Goal: Task Accomplishment & Management: Use online tool/utility

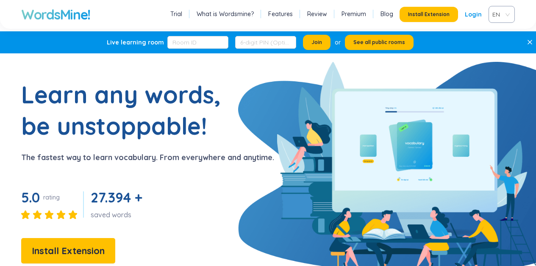
click at [471, 13] on link "Login" at bounding box center [473, 14] width 17 height 15
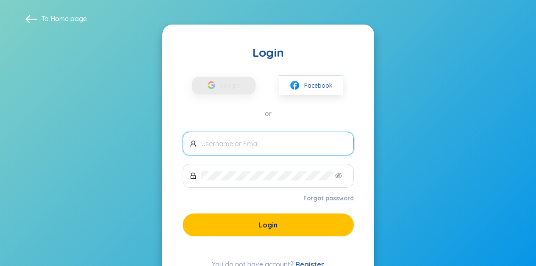
type input "edu@ngig.edu.vn"
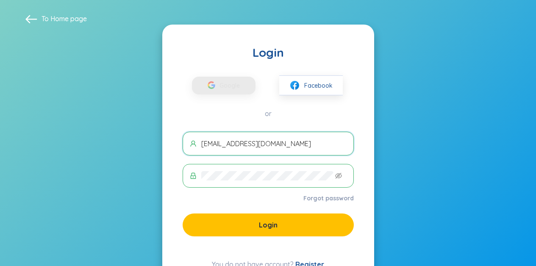
click at [269, 151] on span "edu@ngig.edu.vn" at bounding box center [268, 144] width 171 height 24
click at [212, 85] on icon "button" at bounding box center [213, 85] width 4 height 3
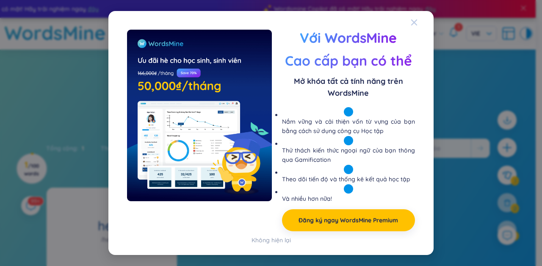
click at [413, 25] on div "Close" at bounding box center [414, 22] width 7 height 23
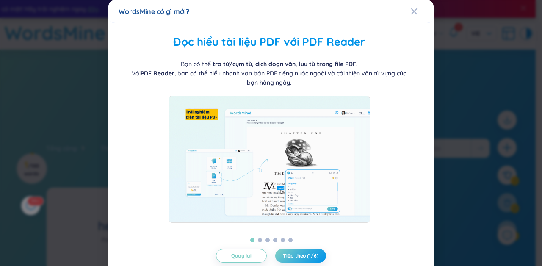
click at [414, 24] on div "Quản lý từ theo thư mục WordsMine cho bạn tự do quản lý thư mục [PERSON_NAME] c…" at bounding box center [270, 154] width 325 height 263
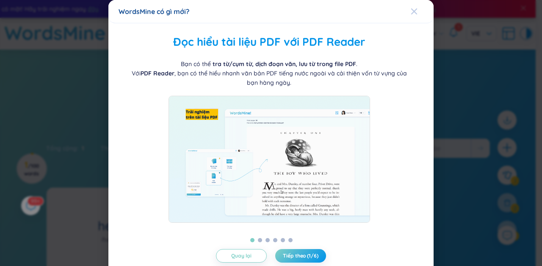
click at [414, 15] on span "Close" at bounding box center [422, 11] width 23 height 23
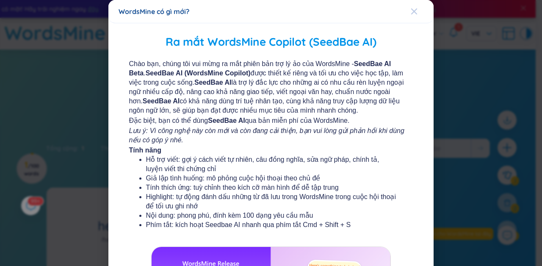
click at [411, 14] on icon "Close" at bounding box center [414, 11] width 7 height 7
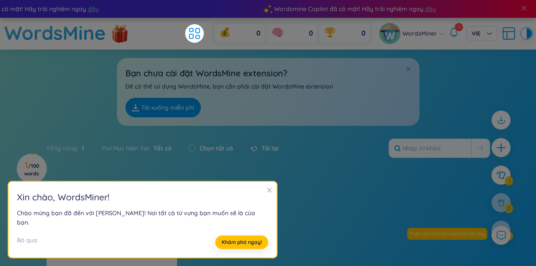
click at [66, 106] on div "Bạn chưa cài đặt WordsMine extension? Để có thể sử dụng WordsMine, bạn cần phải…" at bounding box center [268, 88] width 536 height 76
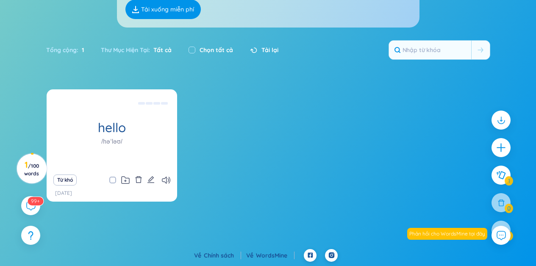
scroll to position [55, 0]
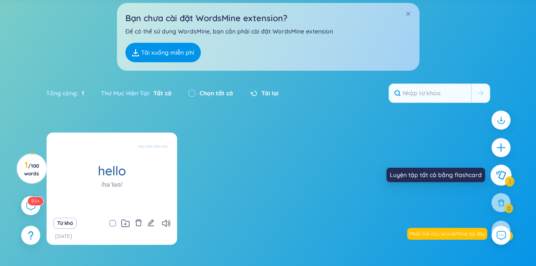
click at [502, 178] on icon at bounding box center [501, 175] width 10 height 9
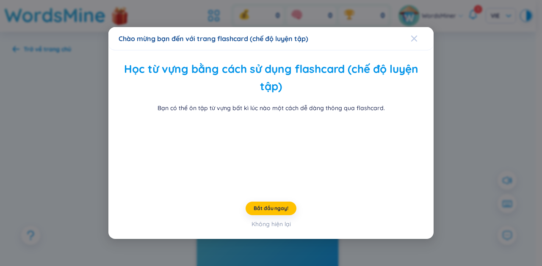
click at [413, 27] on span "Close" at bounding box center [422, 38] width 23 height 23
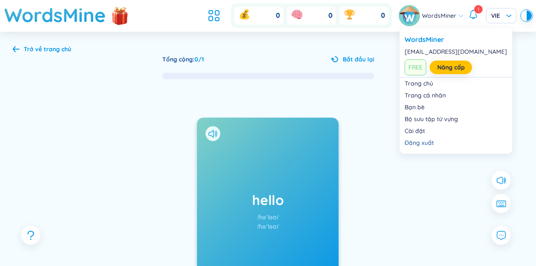
click at [439, 19] on span "WordsMiner" at bounding box center [439, 15] width 34 height 9
click at [450, 14] on span "WordsMiner" at bounding box center [439, 15] width 34 height 9
click at [445, 64] on link "Nâng cấp" at bounding box center [451, 67] width 28 height 9
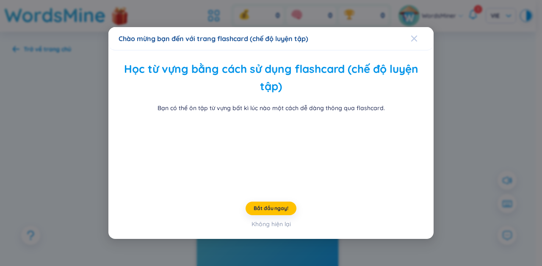
click at [411, 35] on icon "Close" at bounding box center [414, 38] width 7 height 7
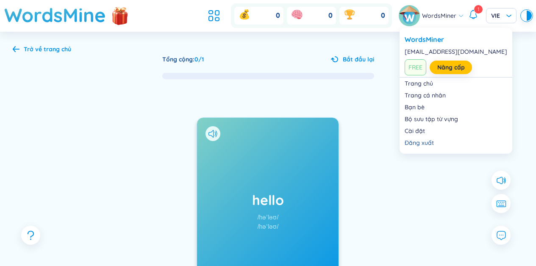
click at [471, 15] on icon at bounding box center [473, 14] width 10 height 10
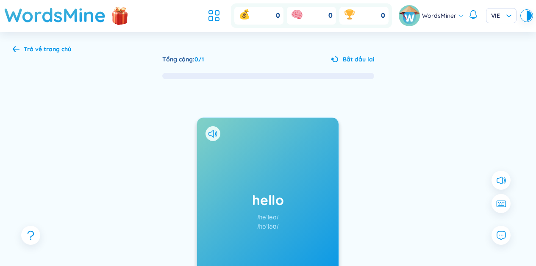
click at [132, 134] on div "hello /həˈləʊ/ /həˈləʊ/ Được thêm vào [DATE] Xin chào Eg: Hello how are you? ([…" at bounding box center [268, 219] width 511 height 279
click at [527, 17] on div at bounding box center [529, 16] width 5 height 10
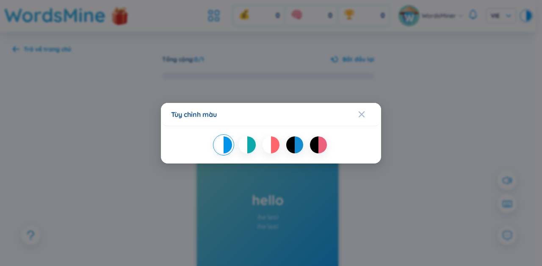
click at [503, 93] on div "Tùy chỉnh màu" at bounding box center [271, 133] width 542 height 266
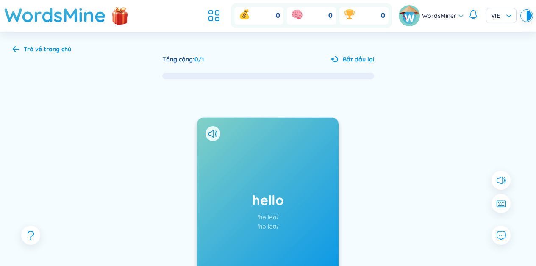
click at [41, 50] on div "Trở về trang chủ" at bounding box center [47, 48] width 47 height 9
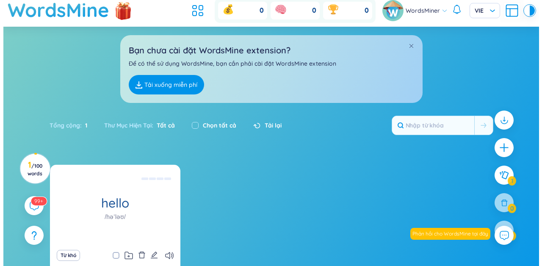
scroll to position [11, 0]
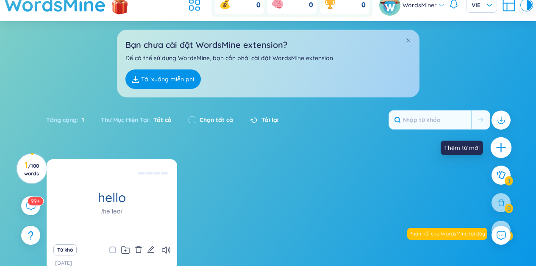
click at [504, 150] on icon "plus" at bounding box center [501, 148] width 12 height 12
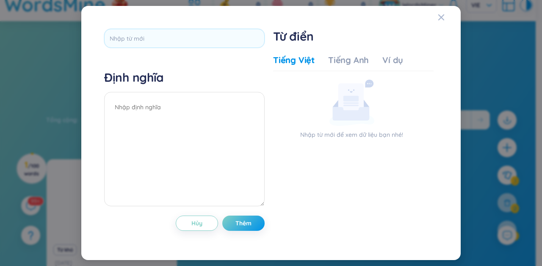
type input "instilling"
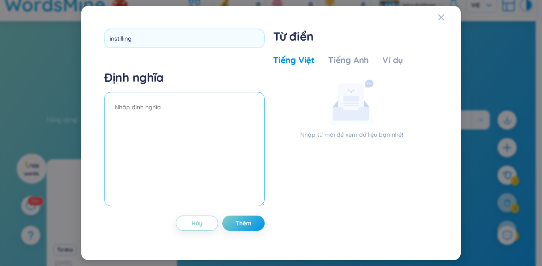
click at [189, 108] on textarea at bounding box center [184, 149] width 161 height 114
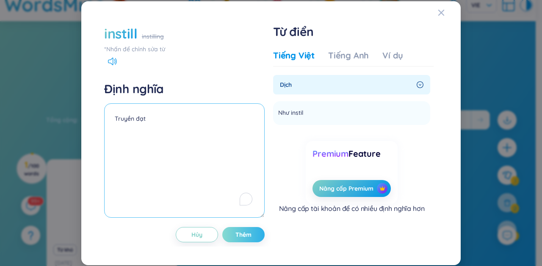
type textarea "Truyền đạt"
click at [246, 234] on span "Thêm" at bounding box center [244, 234] width 16 height 8
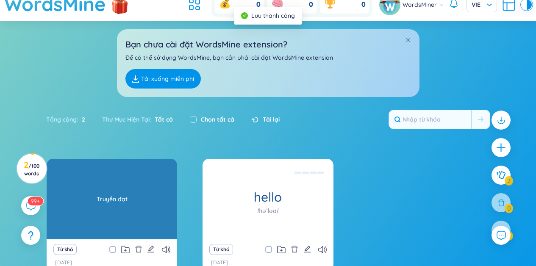
scroll to position [28, 0]
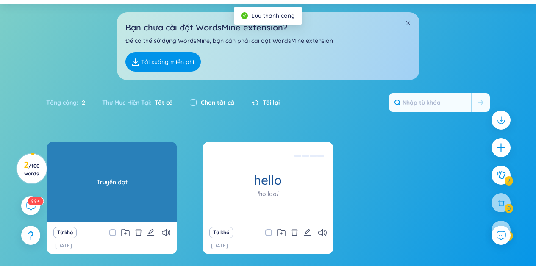
click at [114, 185] on div "Truyền đạt" at bounding box center [112, 182] width 122 height 76
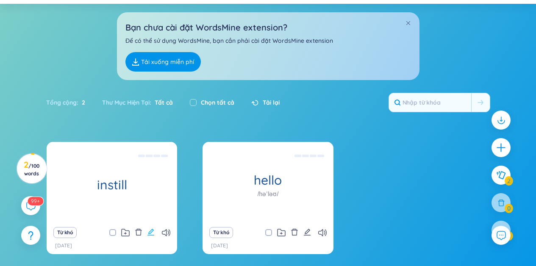
click at [148, 233] on icon "edit" at bounding box center [151, 232] width 8 height 8
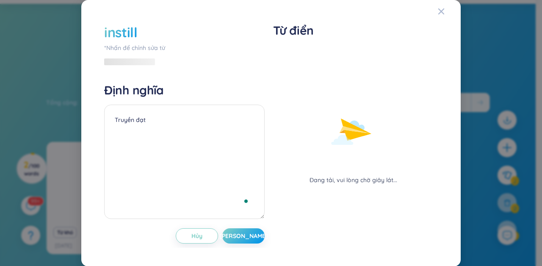
click at [168, 33] on div "instill" at bounding box center [184, 32] width 161 height 19
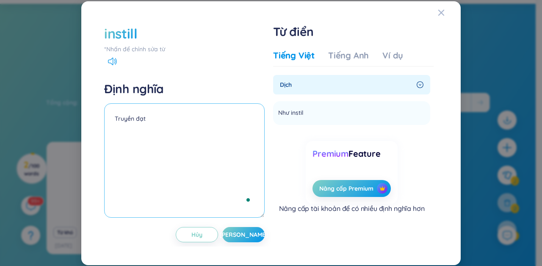
click at [151, 108] on textarea "Truyền đạt" at bounding box center [184, 160] width 161 height 114
click at [125, 41] on div "instill" at bounding box center [120, 33] width 33 height 19
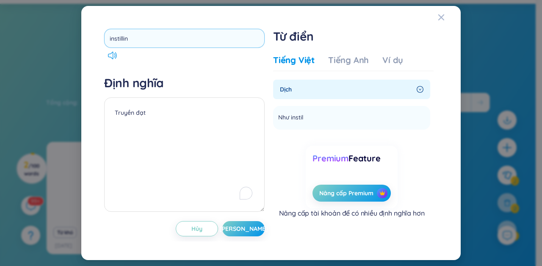
type input "instilling"
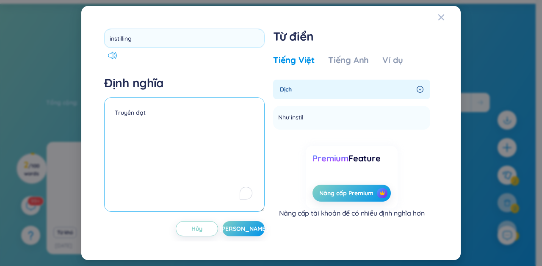
click at [182, 135] on textarea "Truyền đạt" at bounding box center [184, 154] width 161 height 114
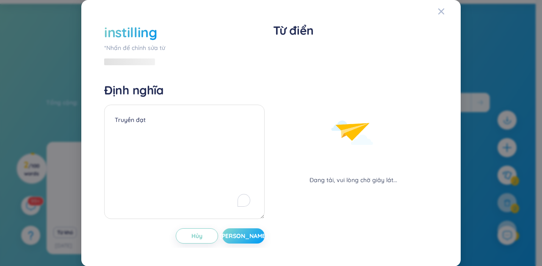
click at [241, 236] on span "[PERSON_NAME]" at bounding box center [243, 236] width 49 height 8
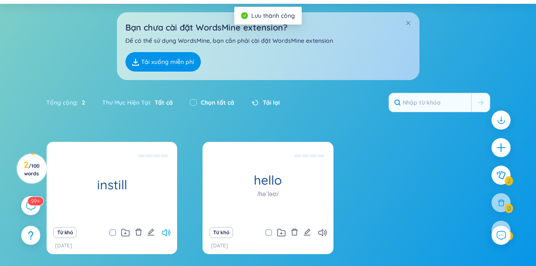
click at [166, 229] on icon at bounding box center [166, 232] width 8 height 7
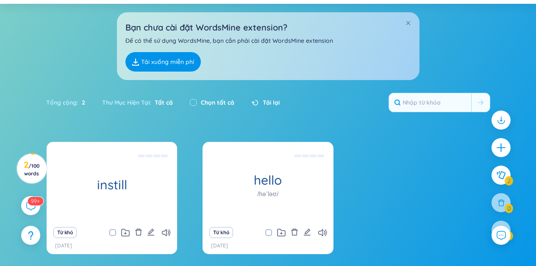
click at [171, 234] on div "Từ khó" at bounding box center [112, 233] width 122 height 12
click at [168, 233] on icon at bounding box center [166, 232] width 8 height 7
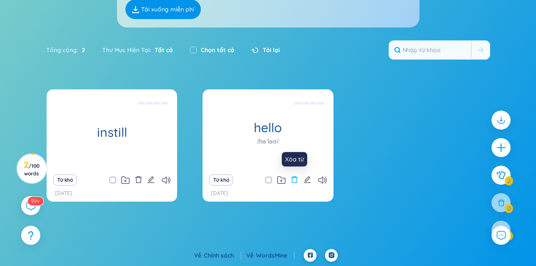
click at [294, 177] on icon "delete" at bounding box center [294, 179] width 6 height 7
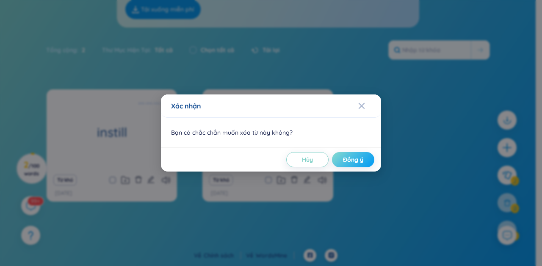
click at [337, 156] on button "Đồng ý" at bounding box center [353, 159] width 42 height 15
click at [367, 165] on div "Hủy Đồng ý" at bounding box center [271, 159] width 207 height 15
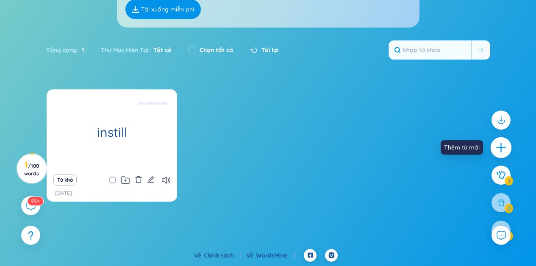
click at [505, 148] on icon "plus" at bounding box center [500, 147] width 9 height 1
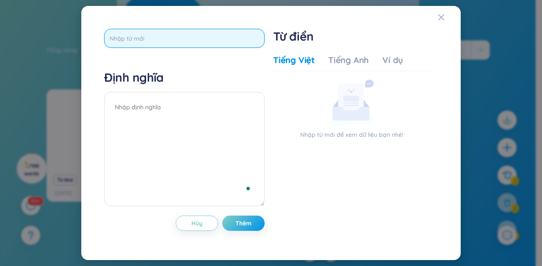
click at [150, 43] on input "text" at bounding box center [184, 38] width 161 height 19
type input "P"
type input "pitch in"
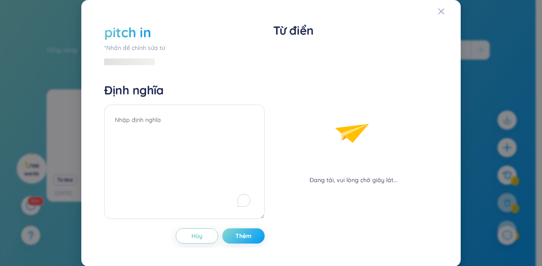
click at [252, 229] on button "Thêm" at bounding box center [243, 235] width 42 height 15
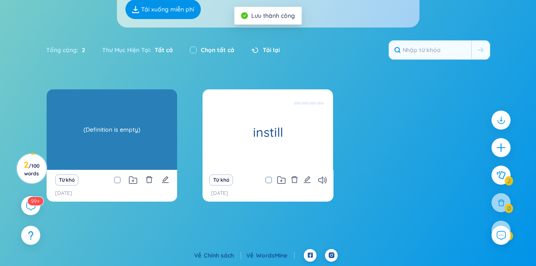
click at [99, 111] on div "pitch in" at bounding box center [112, 129] width 130 height 81
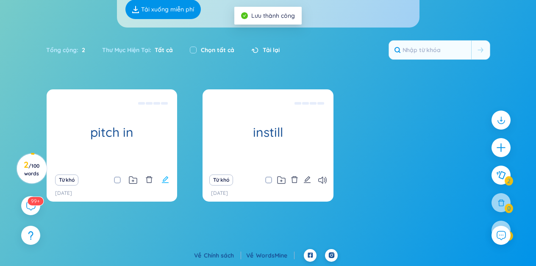
click at [167, 181] on icon "edit" at bounding box center [165, 180] width 8 height 8
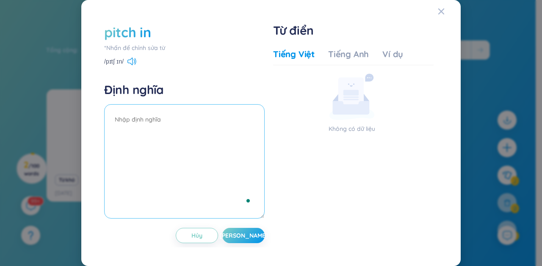
click at [187, 146] on textarea "To enrich screen reader interactions, please activate Accessibility in Grammarl…" at bounding box center [184, 161] width 161 height 114
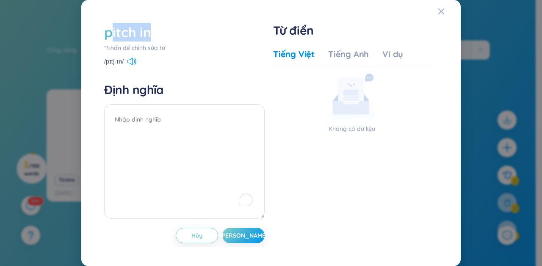
drag, startPoint x: 149, startPoint y: 36, endPoint x: 111, endPoint y: 33, distance: 38.2
click at [111, 33] on div "pitch in" at bounding box center [127, 32] width 47 height 19
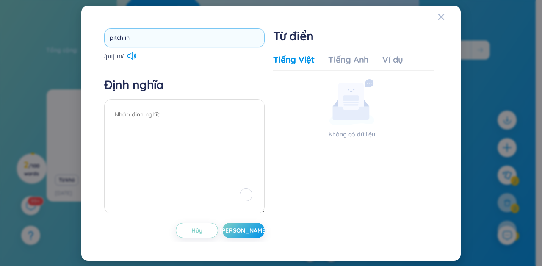
click at [176, 36] on input "pitch in" at bounding box center [184, 37] width 161 height 19
drag, startPoint x: 176, startPoint y: 36, endPoint x: 70, endPoint y: 35, distance: 105.9
click at [70, 35] on div "pitch in /pɪtʃ ɪn/ Định nghĩa Hủy Lưu Từ điển Tiếng Việt Tiếng Anh Ví dụ Không …" at bounding box center [271, 133] width 542 height 266
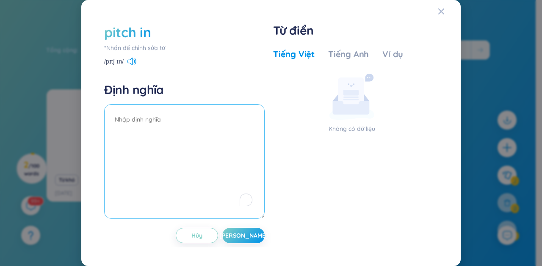
click at [210, 144] on textarea "To enrich screen reader interactions, please activate Accessibility in Grammarl…" at bounding box center [184, 161] width 161 height 114
type textarea "g"
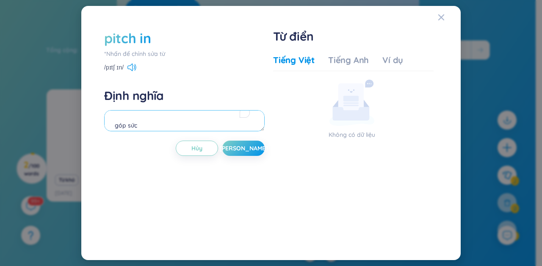
drag, startPoint x: 117, startPoint y: 125, endPoint x: 111, endPoint y: 123, distance: 6.1
click at [111, 123] on textarea "góp sức" at bounding box center [184, 120] width 161 height 21
type textarea "Góp sức"
click at [249, 147] on button "[PERSON_NAME]" at bounding box center [243, 148] width 42 height 15
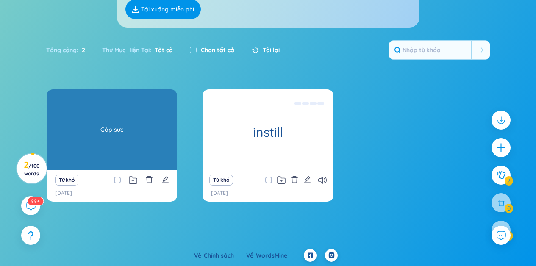
click at [115, 130] on div "Góp sức" at bounding box center [112, 130] width 122 height 76
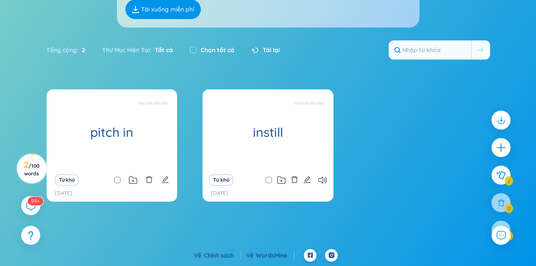
click at [494, 147] on div at bounding box center [500, 147] width 19 height 19
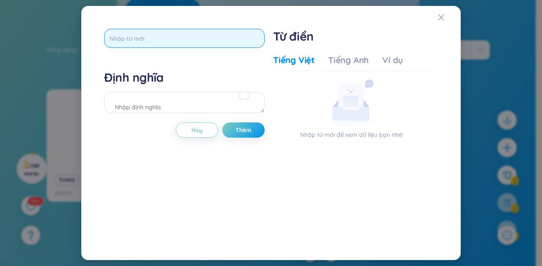
click at [182, 39] on input "text" at bounding box center [184, 38] width 161 height 19
type input "y"
type input "My fair share"
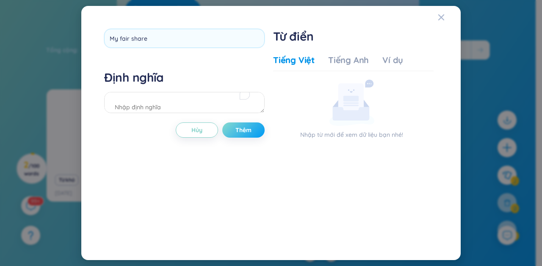
click at [241, 133] on div "My fair share Định nghĩa Hủy Thêm" at bounding box center [184, 133] width 161 height 208
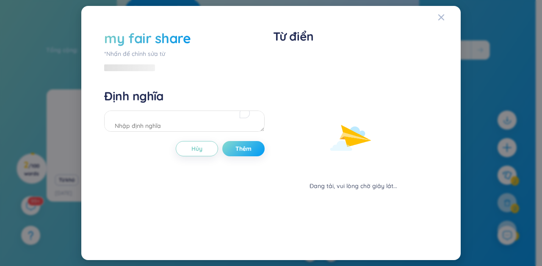
click at [247, 150] on span "Thêm" at bounding box center [244, 148] width 16 height 8
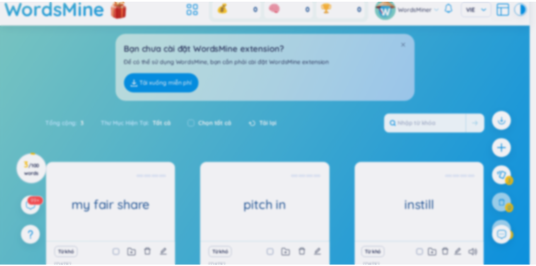
scroll to position [0, 0]
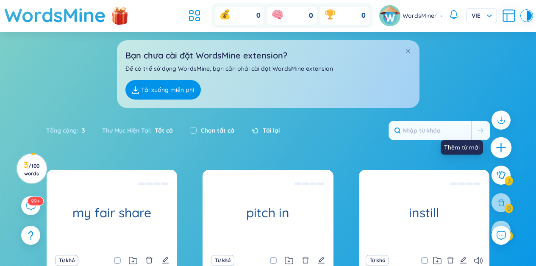
click at [503, 152] on icon "plus" at bounding box center [501, 148] width 12 height 12
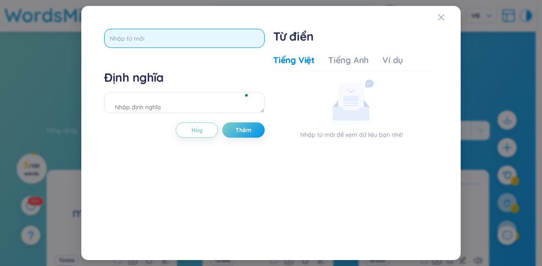
click at [182, 38] on input "text" at bounding box center [184, 38] width 161 height 19
paste input "vacuum the floors"
type input "vacuum the floors"
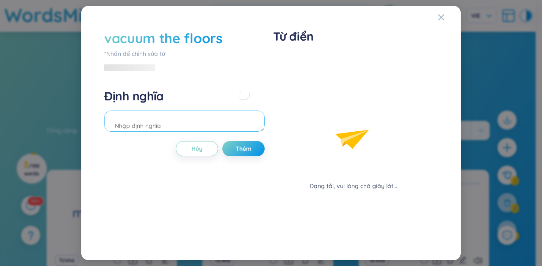
click at [240, 126] on div "vacuum the floors *Nhấn để chỉnh sửa từ Định nghĩa Hủy Thêm" at bounding box center [184, 133] width 161 height 208
click at [247, 154] on button "Thêm" at bounding box center [243, 148] width 42 height 15
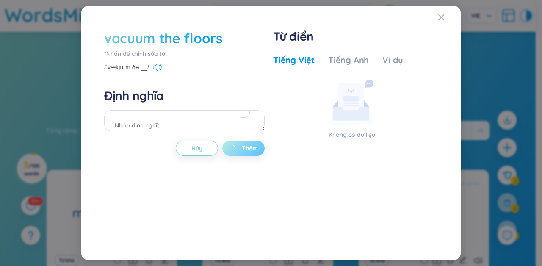
click at [246, 150] on span "Thêm" at bounding box center [250, 148] width 16 height 8
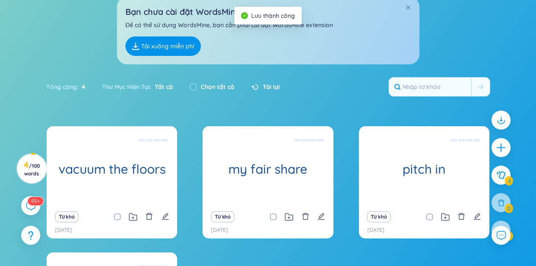
scroll to position [94, 0]
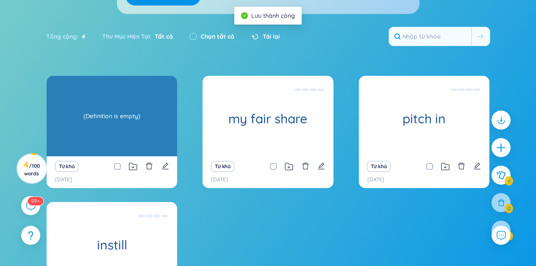
click at [122, 111] on div "vacuum the floors (Definition is empty)" at bounding box center [112, 116] width 130 height 81
click at [103, 124] on div "(Definition is empty)" at bounding box center [112, 116] width 122 height 76
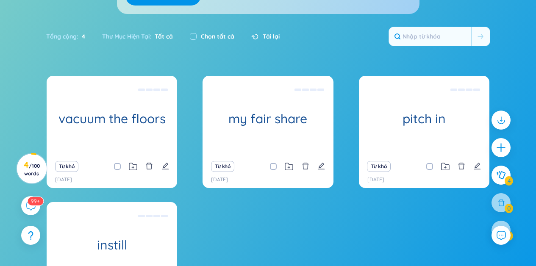
click at [159, 168] on div "Từ khó" at bounding box center [112, 167] width 122 height 12
click at [165, 167] on icon "edit" at bounding box center [165, 166] width 8 height 8
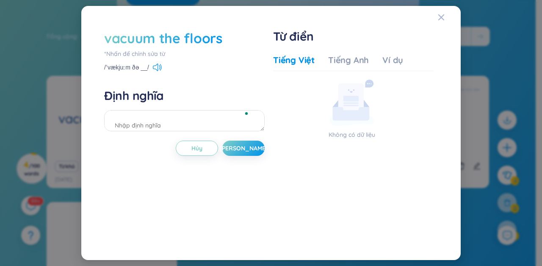
click at [155, 71] on div "/ˈvækjuːm ðə __/" at bounding box center [133, 68] width 58 height 8
click at [154, 65] on icon at bounding box center [157, 68] width 9 height 8
click at [445, 19] on span "Close" at bounding box center [449, 17] width 23 height 23
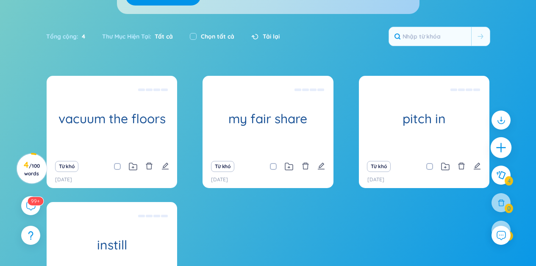
click at [498, 144] on icon "plus" at bounding box center [501, 148] width 12 height 12
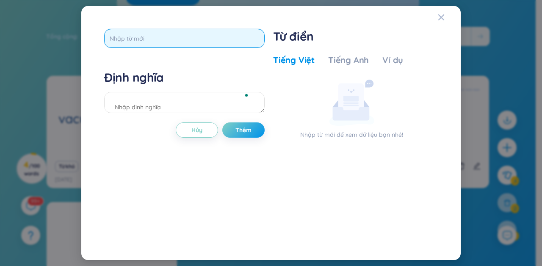
click at [160, 39] on input "text" at bounding box center [184, 38] width 161 height 19
paste input "therapeutic,"
type input "therapeutic"
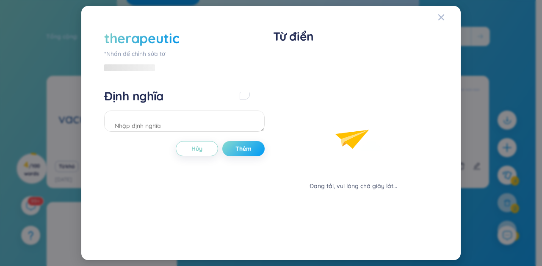
click at [231, 130] on div "therapeutic *Nhấn để chỉnh sửa từ Định nghĩa Hủy Thêm" at bounding box center [184, 133] width 161 height 208
click at [258, 150] on button "Thêm" at bounding box center [243, 148] width 42 height 15
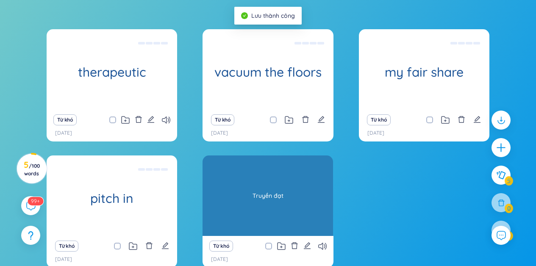
scroll to position [187, 0]
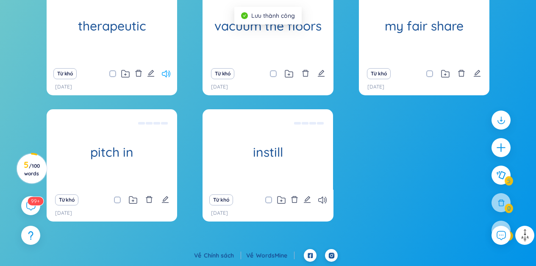
click at [165, 75] on icon at bounding box center [166, 73] width 8 height 7
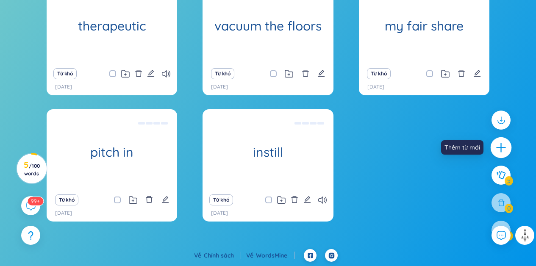
click at [504, 146] on icon "plus" at bounding box center [501, 148] width 12 height 12
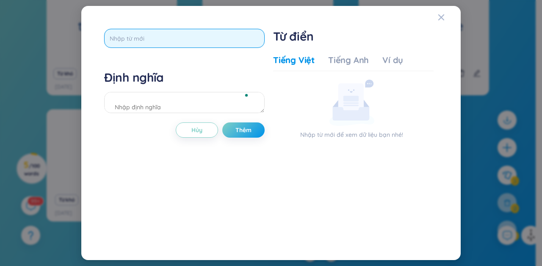
click at [160, 39] on input "text" at bounding box center [184, 38] width 161 height 19
paste input "mind-numbingly"
type input "mind-numbingly"
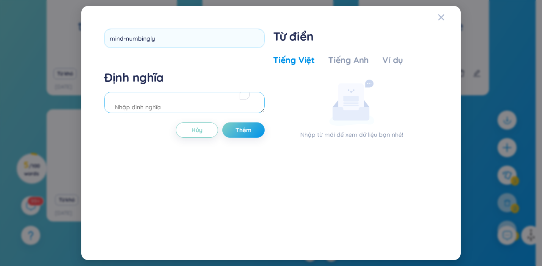
click at [236, 131] on div "mind-numbingly Định nghĩa Hủy Thêm" at bounding box center [184, 133] width 161 height 208
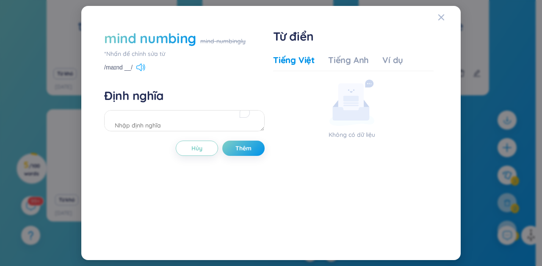
click at [141, 64] on icon at bounding box center [140, 68] width 9 height 8
click at [196, 119] on textarea "To enrich screen reader interactions, please activate Accessibility in Grammarl…" at bounding box center [184, 120] width 161 height 21
type textarea "Cực kỳ (thường đi kèm với buồn chán)"
click at [240, 161] on div "mind numbing mind-numbingly *Nhấn để chỉnh sửa từ /maɪnd __/ Định nghĩa Cực kỳ …" at bounding box center [184, 133] width 161 height 208
click at [244, 149] on span "Thêm" at bounding box center [244, 148] width 16 height 8
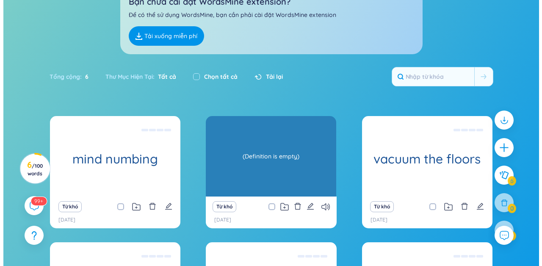
scroll to position [59, 0]
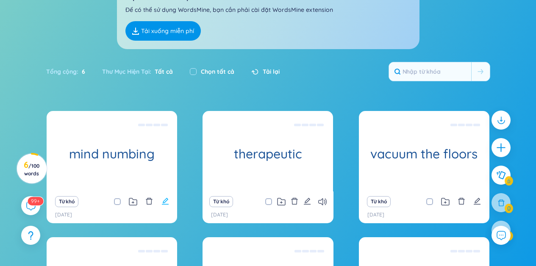
click at [161, 206] on button at bounding box center [165, 202] width 8 height 12
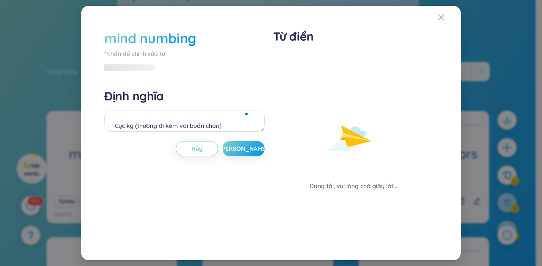
click at [200, 32] on div "mind numbing" at bounding box center [184, 38] width 161 height 19
click at [195, 37] on div "mind numbing" at bounding box center [184, 38] width 161 height 19
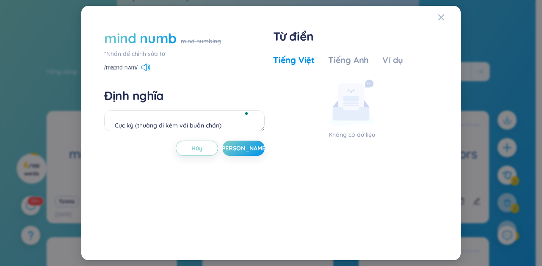
click at [174, 42] on div "mind numb" at bounding box center [140, 38] width 72 height 19
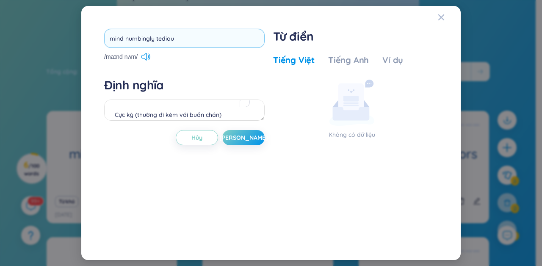
type input "mind numbingly tedious"
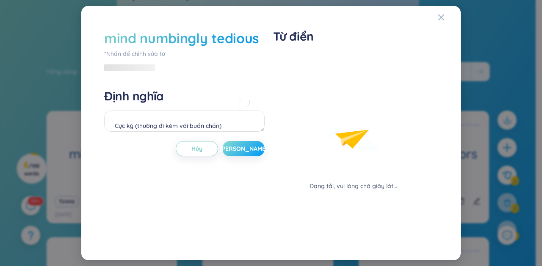
click at [232, 132] on div "mind numbingly tedious *Nhấn để chỉnh sửa từ Định nghĩa Cực kỳ (thường đi kèm v…" at bounding box center [184, 133] width 161 height 208
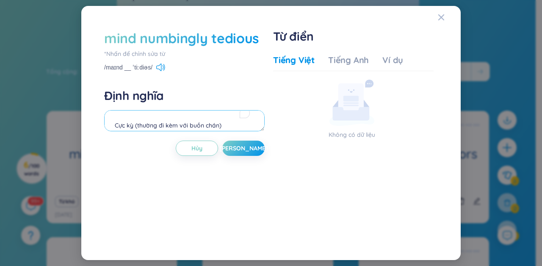
click at [147, 129] on textarea "Cực kỳ (thường đi kèm với buồn chán)" at bounding box center [184, 120] width 161 height 21
drag, startPoint x: 135, startPoint y: 127, endPoint x: 186, endPoint y: 117, distance: 51.5
click at [186, 117] on textarea "Cực kỳ (thường đi kèm với buồn chán)" at bounding box center [184, 120] width 161 height 21
click at [188, 117] on textarea "Cực kỳ (thường đi kèm với buồn chán)" at bounding box center [184, 120] width 161 height 21
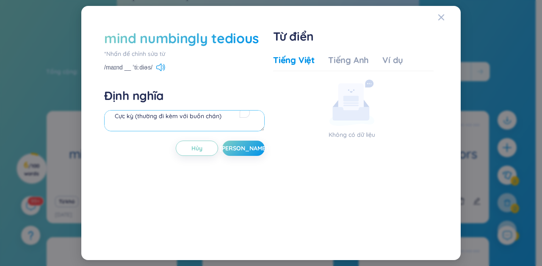
click at [187, 116] on textarea "Cực kỳ (thường đi kèm với buồn chán)" at bounding box center [184, 120] width 161 height 21
click at [190, 118] on textarea "Cực kỳ (thường đi kèm với buồn chán)" at bounding box center [184, 120] width 161 height 21
drag, startPoint x: 188, startPoint y: 118, endPoint x: 133, endPoint y: 118, distance: 54.2
click at [133, 118] on textarea "Cực kỳ (thường đi kèm với buồn chán)" at bounding box center [184, 120] width 161 height 21
click at [171, 115] on textarea "Cực kỳ buồn chán)" at bounding box center [184, 120] width 161 height 21
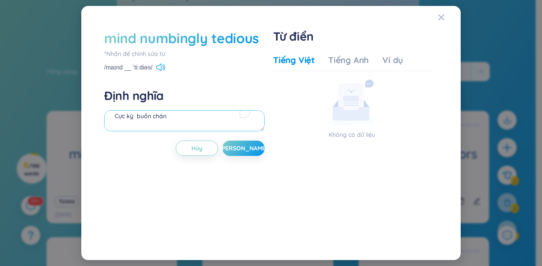
click at [136, 115] on textarea "Cực kỳ buồn chán" at bounding box center [184, 120] width 161 height 21
type textarea "Cực kỳ buồn chán"
click at [244, 150] on span "[PERSON_NAME]" at bounding box center [243, 148] width 49 height 8
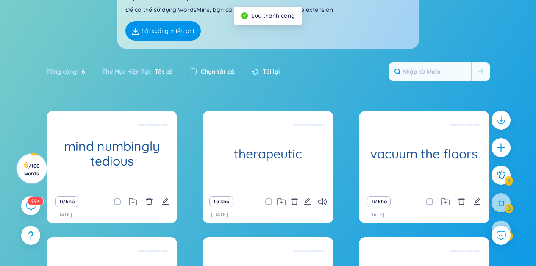
click at [28, 105] on section "Sắp xếp Chữ cái tăng dần Chữ cái giảm dần Thời gian xa nhất Thời gian gần nhất …" at bounding box center [268, 175] width 536 height 404
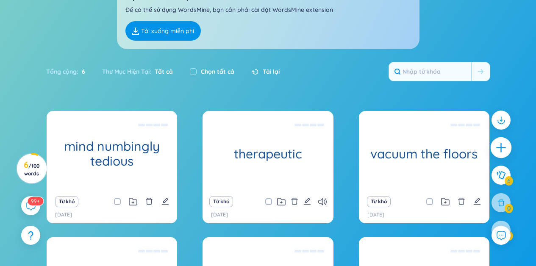
click at [498, 150] on icon "plus" at bounding box center [501, 148] width 12 height 12
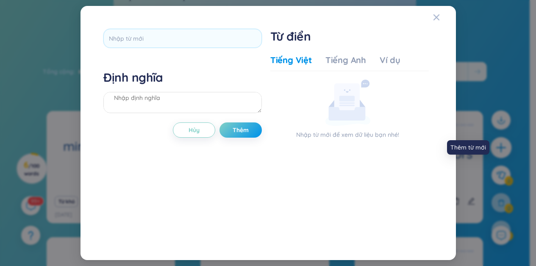
scroll to position [0, 0]
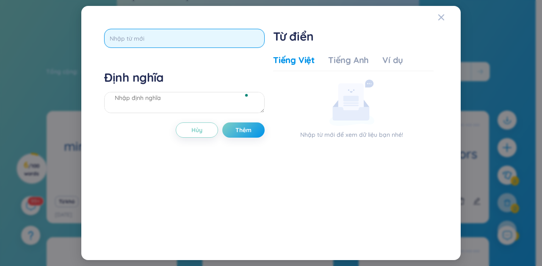
click at [191, 37] on input "text" at bounding box center [184, 38] width 161 height 19
paste input "meticulously"
type input "meticulously"
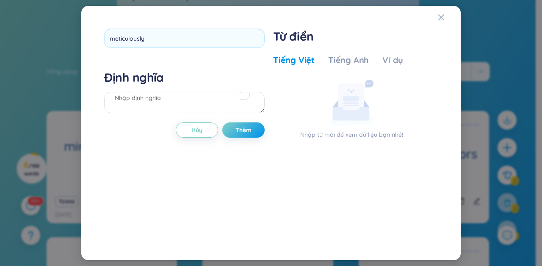
click at [209, 68] on div "meticulously Định nghĩa Hủy Thêm" at bounding box center [184, 133] width 161 height 208
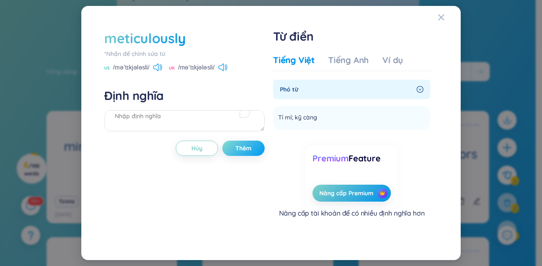
click at [240, 147] on span "Thêm" at bounding box center [244, 148] width 16 height 8
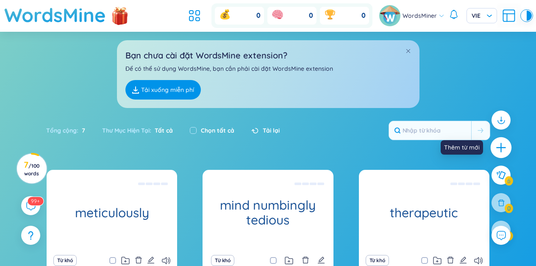
click at [503, 144] on icon "plus" at bounding box center [501, 148] width 12 height 12
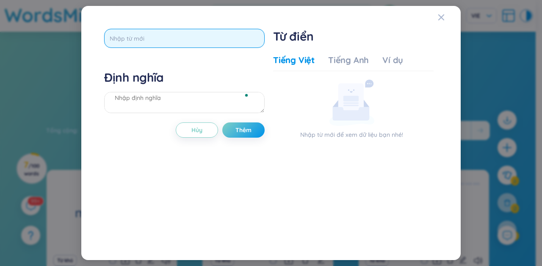
click at [204, 40] on input "text" at bounding box center [184, 38] width 161 height 19
paste input "meticulously"
type input "meticulously"
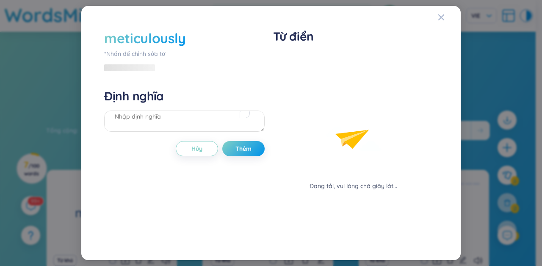
click at [215, 69] on div "meticulously *Nhấn để chỉnh sửa từ Định nghĩa Hủy Thêm" at bounding box center [184, 133] width 161 height 208
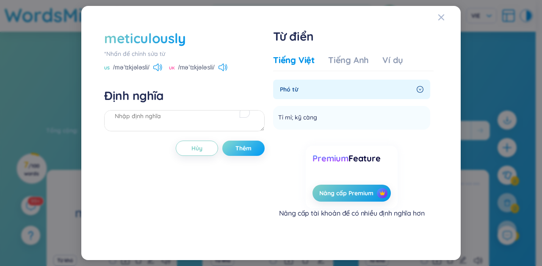
click at [246, 150] on span "Thêm" at bounding box center [244, 148] width 16 height 8
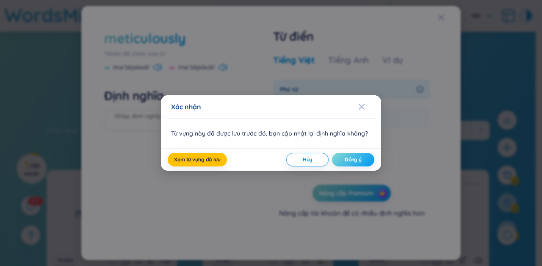
click at [355, 159] on span "Đồng ý" at bounding box center [353, 159] width 17 height 7
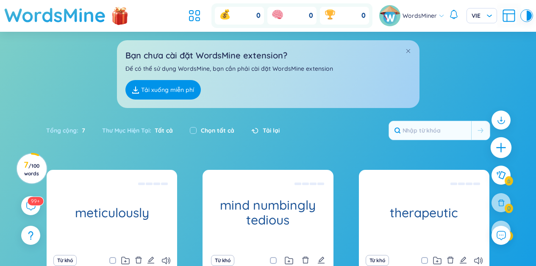
click at [497, 143] on icon "plus" at bounding box center [501, 148] width 12 height 12
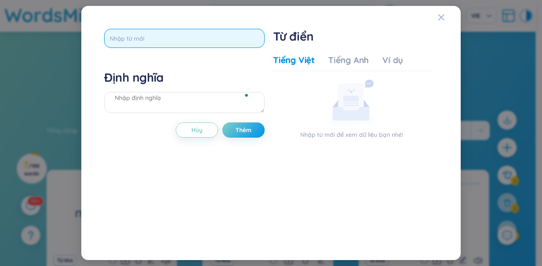
click at [206, 43] on input "text" at bounding box center [184, 38] width 161 height 19
paste input "genuinely"
type input "genuinely"
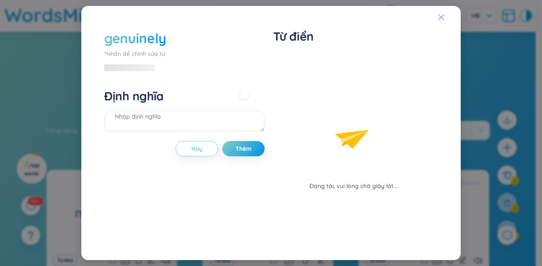
click at [220, 77] on div "genuinely *Nhấn để chỉnh sửa từ Định nghĩa Hủy Thêm" at bounding box center [184, 133] width 161 height 208
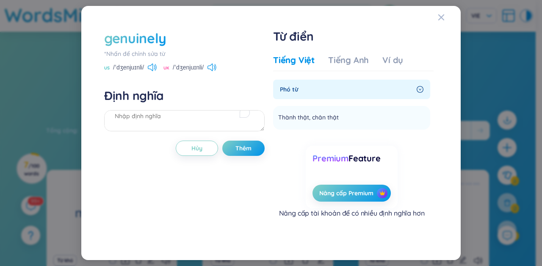
drag, startPoint x: 237, startPoint y: 150, endPoint x: 157, endPoint y: 71, distance: 112.7
click at [159, 72] on div "genuinely *Nhấn để chỉnh sửa từ [GEOGRAPHIC_DATA] /ˈdʒenjuɪnli/ [GEOGRAPHIC_DAT…" at bounding box center [184, 133] width 161 height 208
click at [149, 65] on icon at bounding box center [152, 68] width 9 height 8
click at [246, 150] on span "Thêm" at bounding box center [244, 148] width 16 height 8
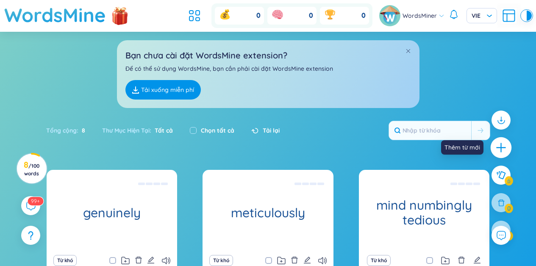
click at [496, 150] on icon "plus" at bounding box center [501, 148] width 12 height 12
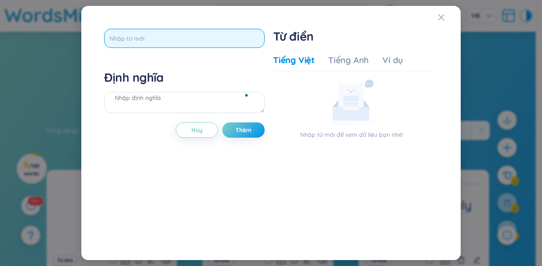
click at [210, 44] on input "text" at bounding box center [184, 38] width 161 height 19
paste input "Conversely"
type input "Conversely"
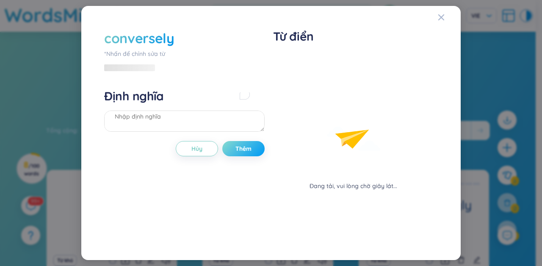
click at [246, 133] on div "conversely *Nhấn để chỉnh sửa từ Định nghĩa Hủy Thêm" at bounding box center [184, 133] width 161 height 208
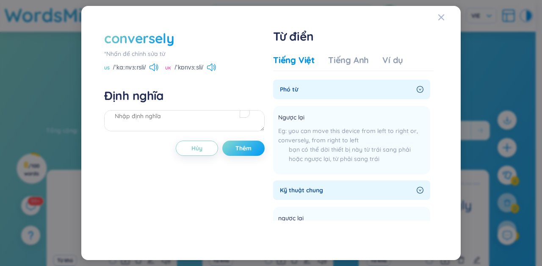
click at [244, 155] on button "Thêm" at bounding box center [243, 148] width 42 height 15
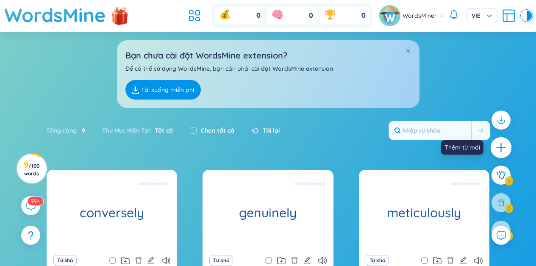
click at [497, 143] on icon "plus" at bounding box center [501, 148] width 12 height 12
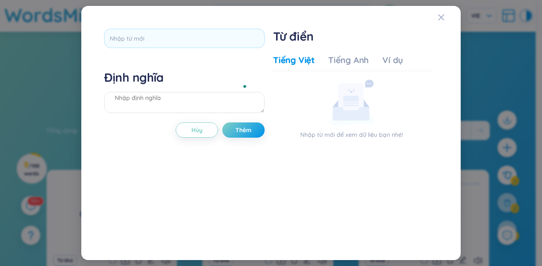
click at [217, 54] on div "Định nghĩa Hủy Thêm" at bounding box center [184, 133] width 161 height 208
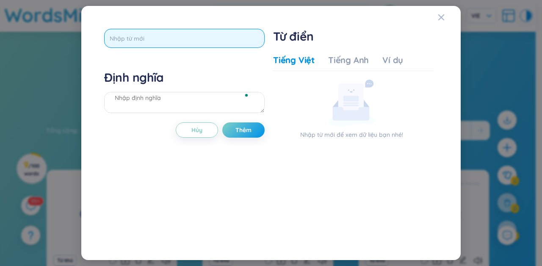
click at [210, 36] on input "text" at bounding box center [184, 38] width 161 height 19
click at [211, 34] on input "text" at bounding box center [184, 38] width 161 height 19
paste input "abide"
type input "abide"
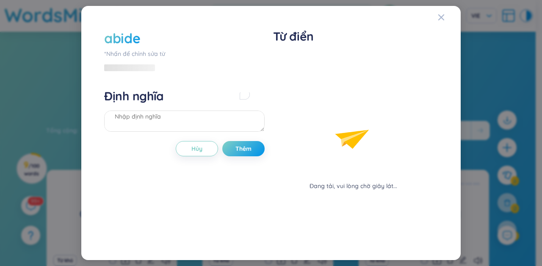
click at [220, 70] on div "abide *Nhấn để chỉnh sửa từ Định nghĩa Hủy Thêm" at bounding box center [184, 133] width 161 height 208
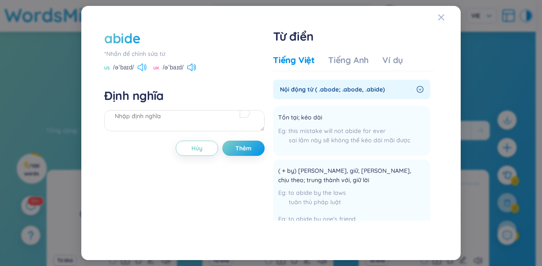
click at [140, 67] on icon at bounding box center [142, 68] width 9 height 8
click at [240, 142] on button "Thêm" at bounding box center [243, 148] width 42 height 15
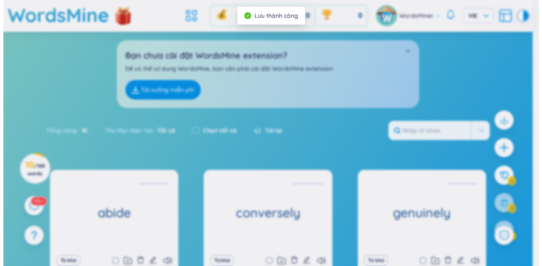
scroll to position [11, 0]
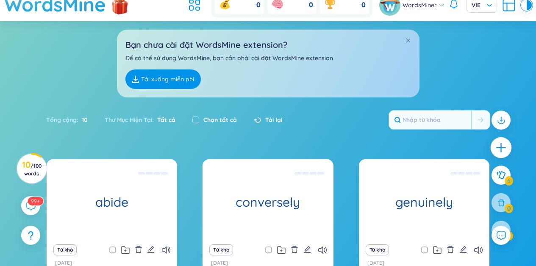
click at [507, 142] on div at bounding box center [501, 147] width 21 height 21
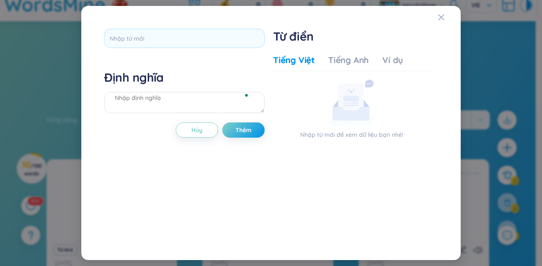
click at [194, 50] on div at bounding box center [184, 41] width 161 height 25
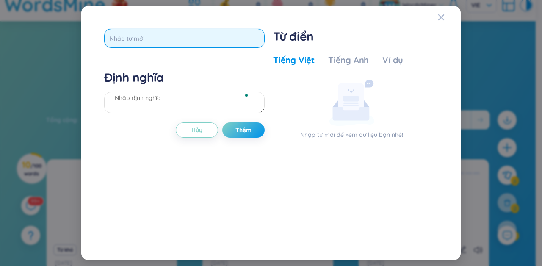
click at [192, 43] on input "text" at bounding box center [184, 38] width 161 height 19
paste input "Without a shadow of a doubt"
type input "Without a shadow of a doubt"
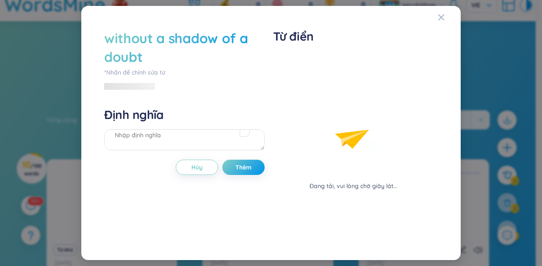
click at [236, 63] on div "without a shadow of a doubt *Nhấn để chỉnh sửa từ Định nghĩa Hủy Thêm" at bounding box center [184, 133] width 161 height 208
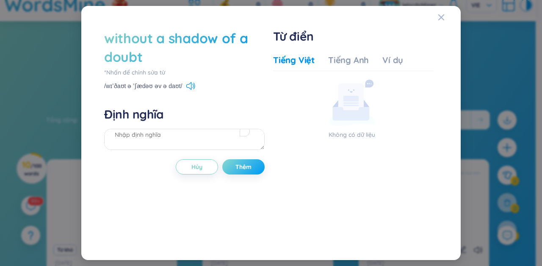
click at [255, 169] on button "Thêm" at bounding box center [243, 166] width 42 height 15
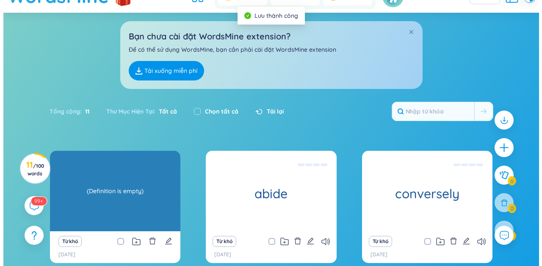
scroll to position [30, 0]
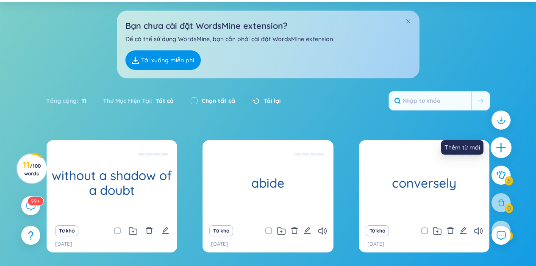
click at [501, 151] on icon "plus" at bounding box center [500, 147] width 1 height 9
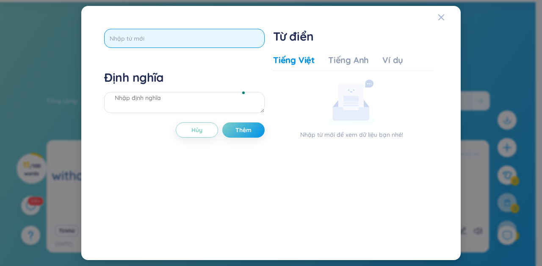
click at [176, 40] on input "text" at bounding box center [184, 38] width 161 height 19
paste input "expenditure of time"
type input "expenditure of time"
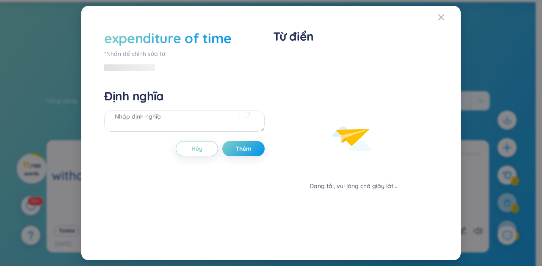
click at [253, 140] on div "expenditure of time *Nhấn để chỉnh sửa từ Định nghĩa Hủy Thêm" at bounding box center [184, 133] width 161 height 208
click at [247, 147] on span "Thêm" at bounding box center [244, 148] width 16 height 8
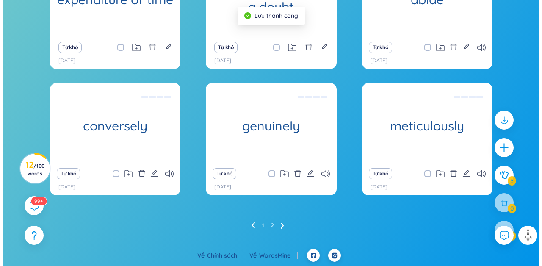
scroll to position [122, 0]
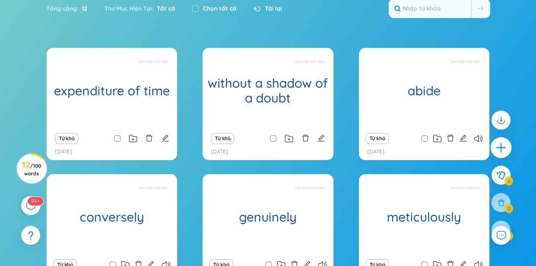
click at [500, 140] on div at bounding box center [501, 147] width 21 height 21
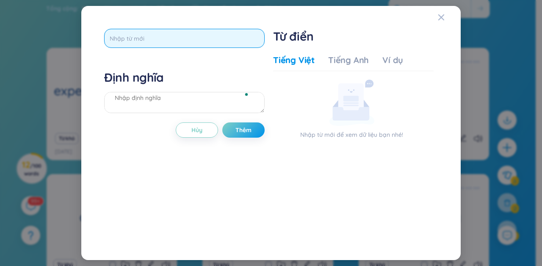
click at [130, 40] on input "text" at bounding box center [184, 38] width 161 height 19
paste input "inevitably"
type input "inevitably"
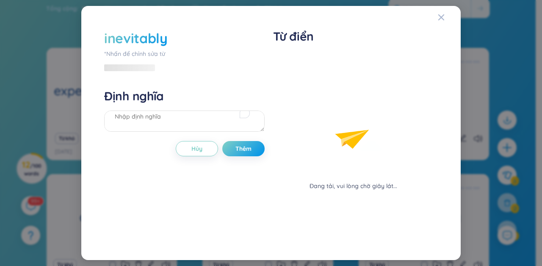
click at [150, 68] on div "inevitably *Nhấn để chỉnh sửa từ Định nghĩa Hủy Thêm" at bounding box center [184, 133] width 161 height 208
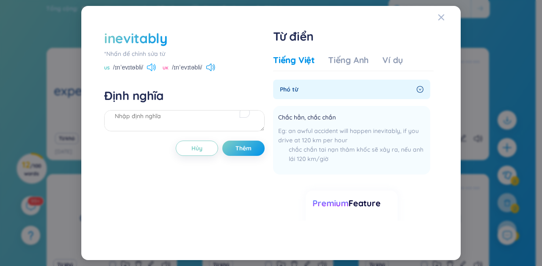
click at [152, 67] on icon at bounding box center [149, 68] width 5 height 8
click at [239, 150] on span "Thêm" at bounding box center [244, 148] width 16 height 8
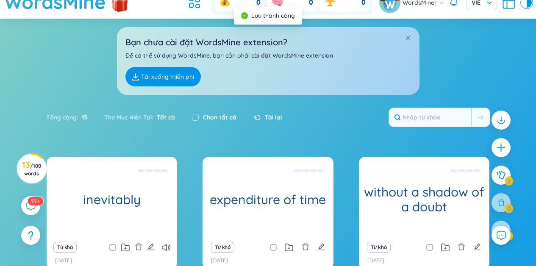
scroll to position [0, 0]
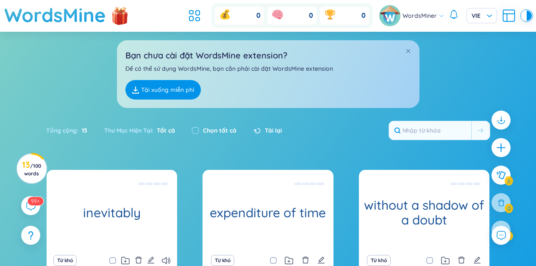
click at [521, 15] on div "WordsMiner VIE" at bounding box center [455, 15] width 153 height 21
click at [506, 17] on icon at bounding box center [508, 15] width 15 height 15
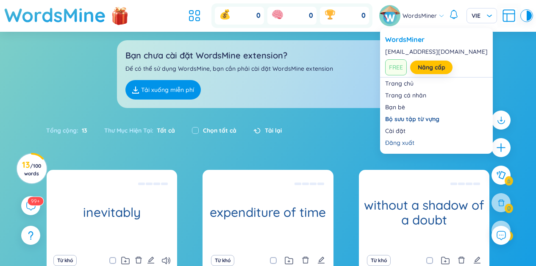
click at [433, 14] on span "WordsMiner" at bounding box center [420, 15] width 34 height 9
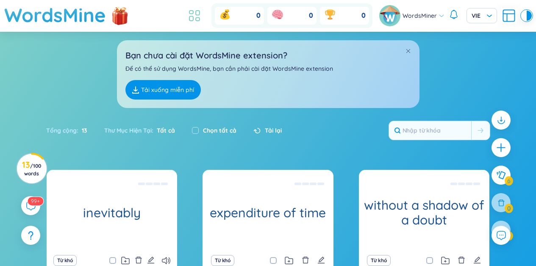
click at [195, 14] on icon at bounding box center [194, 15] width 15 height 15
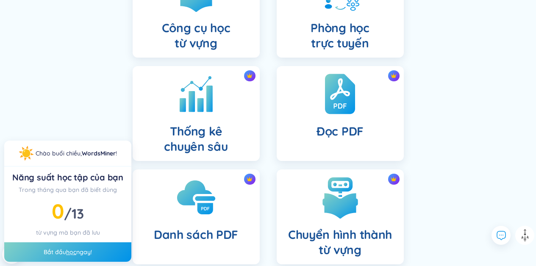
scroll to position [363, 0]
